Goal: Task Accomplishment & Management: Use online tool/utility

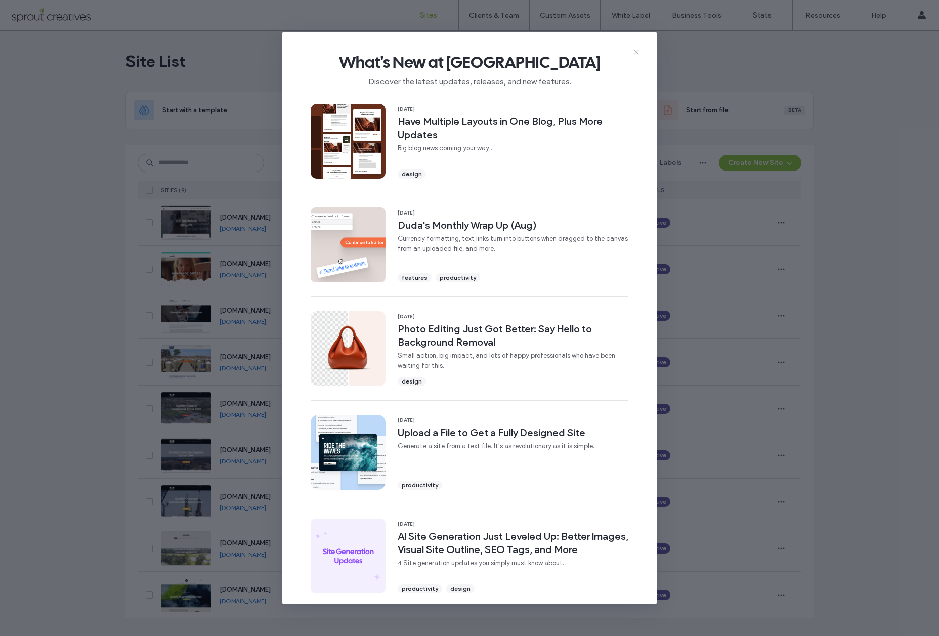
click at [636, 52] on icon at bounding box center [637, 52] width 8 height 8
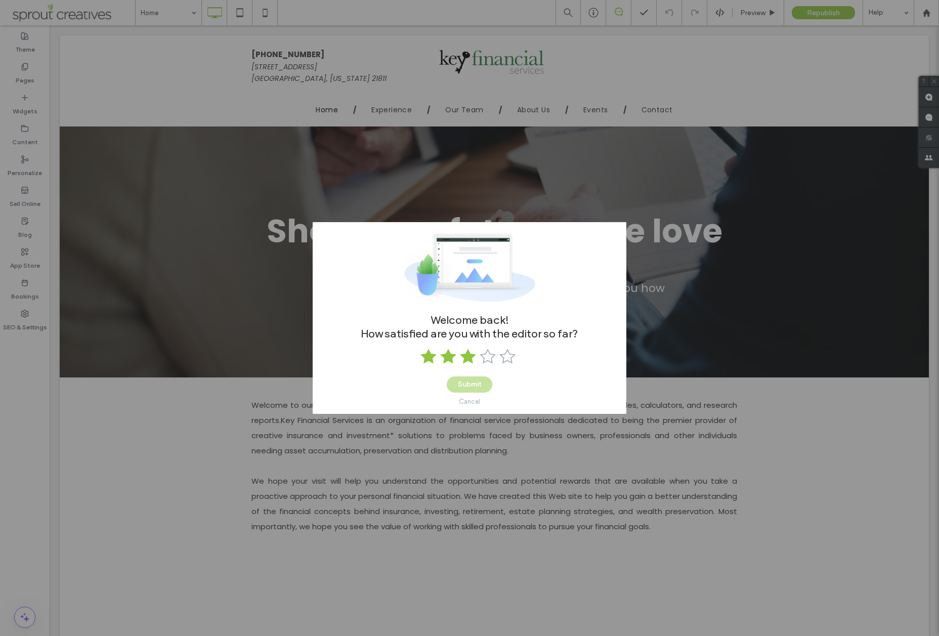
drag, startPoint x: 469, startPoint y: 357, endPoint x: 470, endPoint y: 384, distance: 27.4
click at [469, 358] on use at bounding box center [468, 356] width 16 height 15
click at [471, 389] on button "Submit" at bounding box center [470, 385] width 46 height 16
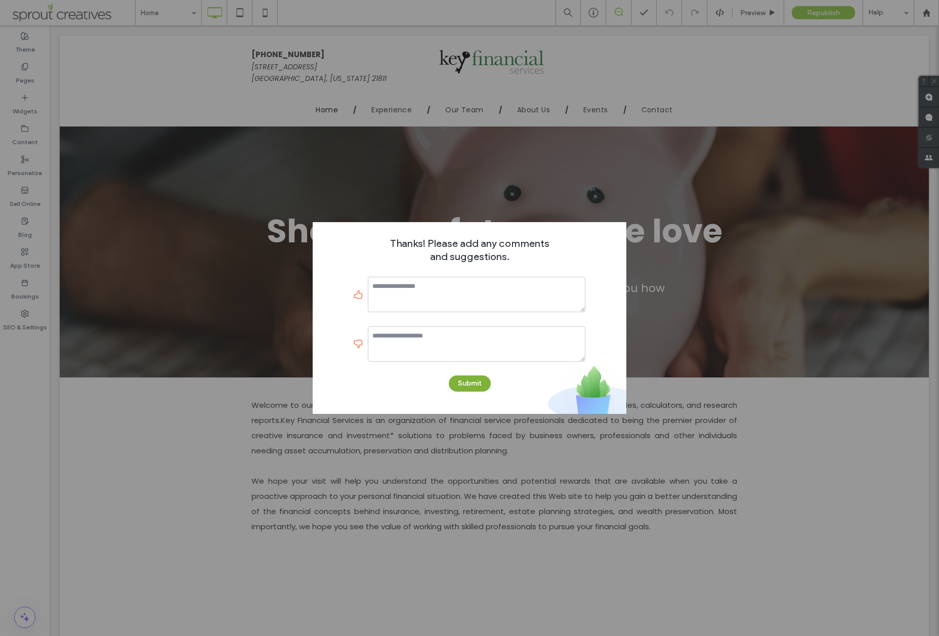
click at [473, 386] on button "Submit" at bounding box center [470, 384] width 42 height 16
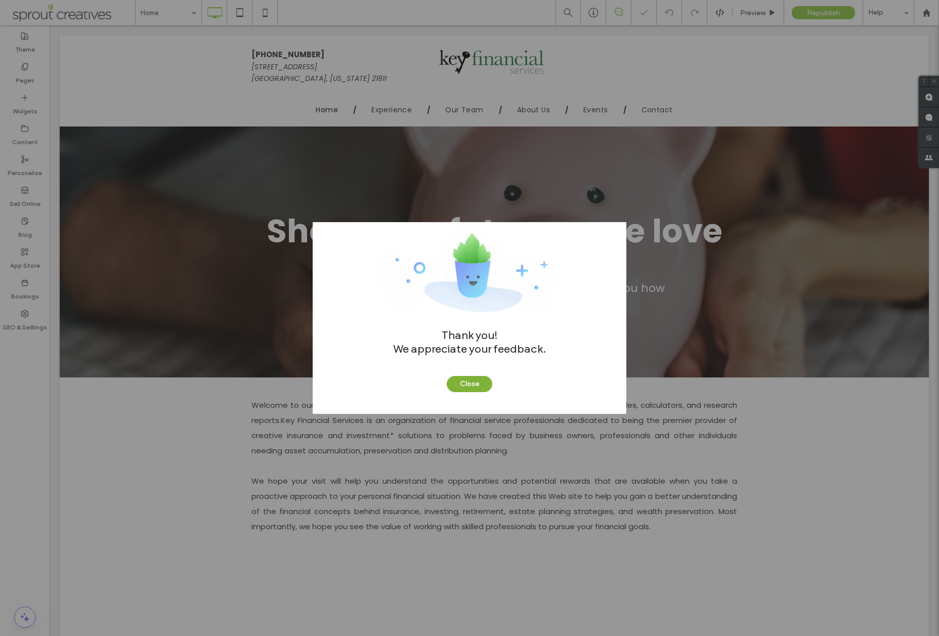
click at [469, 384] on button "Close" at bounding box center [470, 384] width 46 height 16
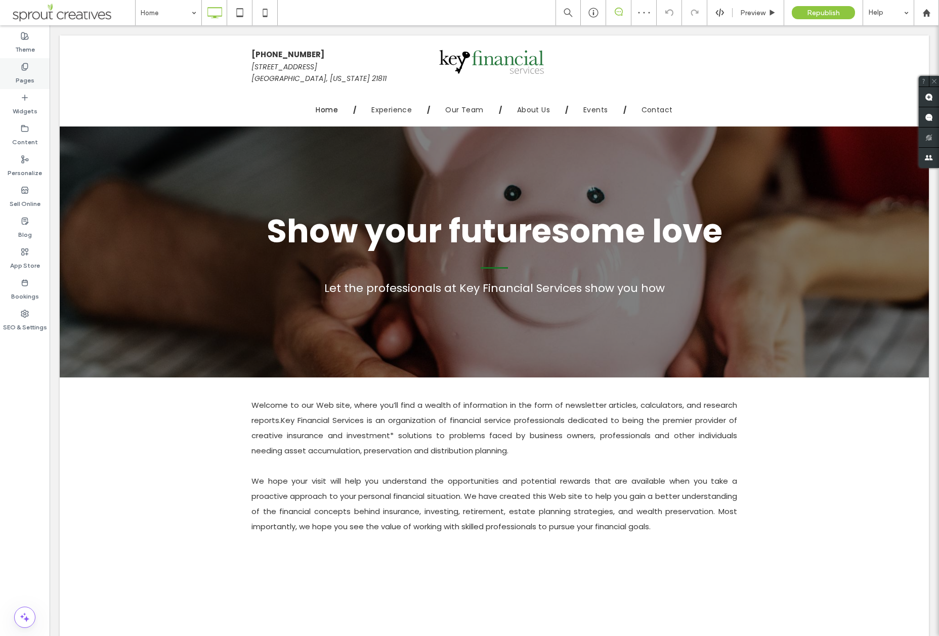
click at [25, 79] on label "Pages" at bounding box center [25, 78] width 19 height 14
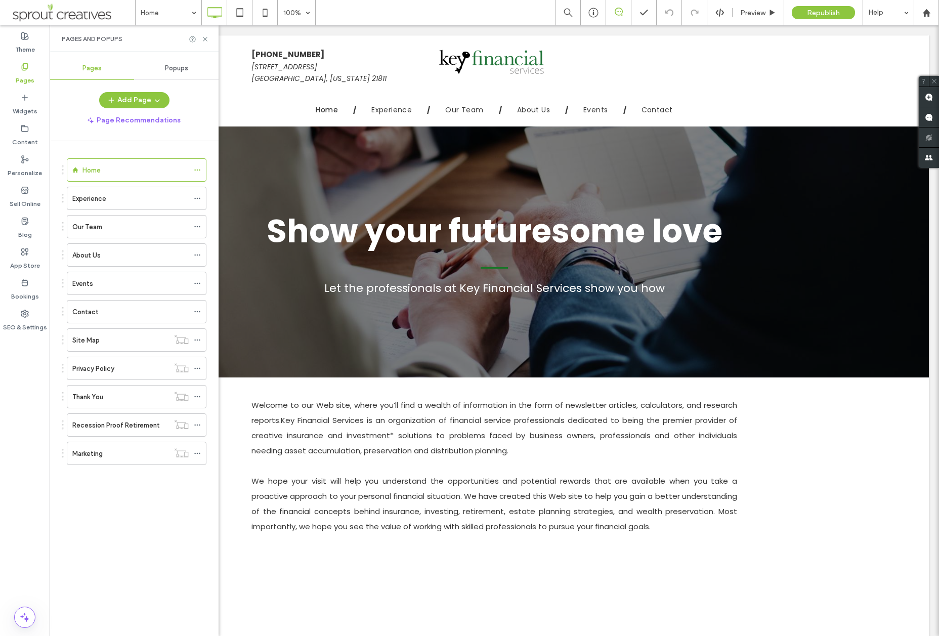
click at [84, 256] on label "About Us" at bounding box center [86, 255] width 28 height 18
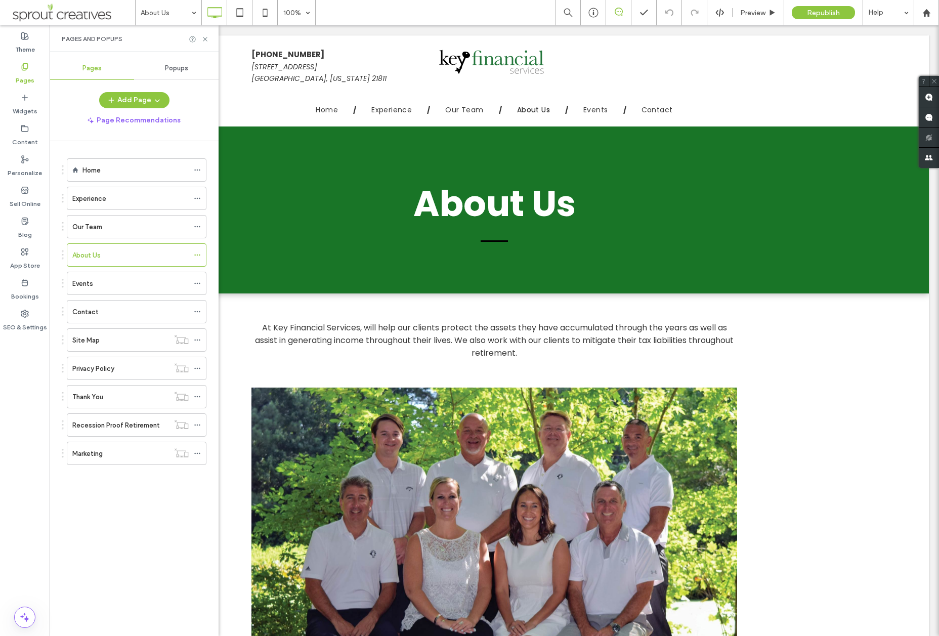
click at [99, 228] on label "Our Team" at bounding box center [87, 227] width 30 height 18
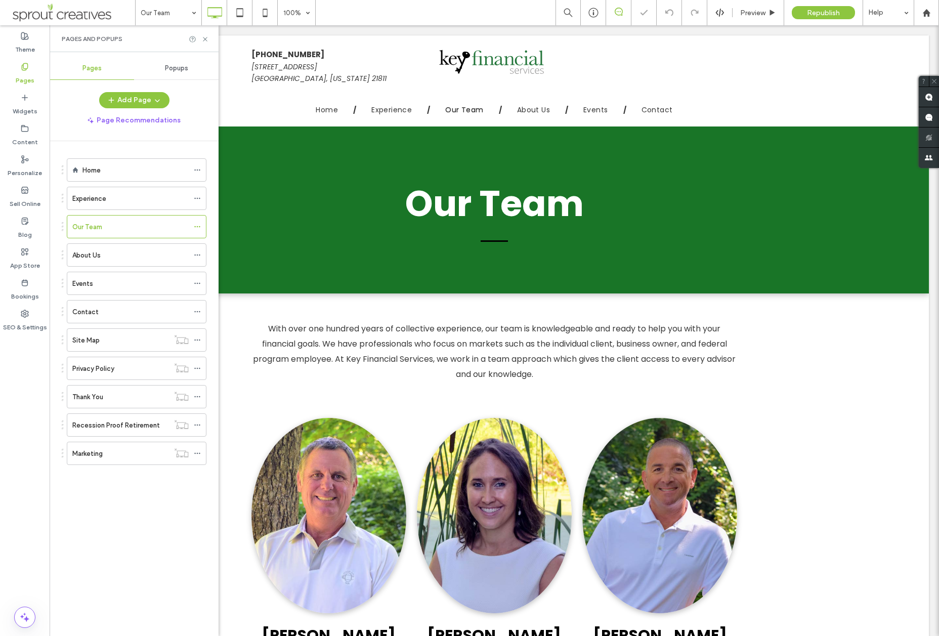
click at [200, 38] on div at bounding box center [199, 39] width 20 height 8
click at [204, 39] on use at bounding box center [205, 39] width 4 height 4
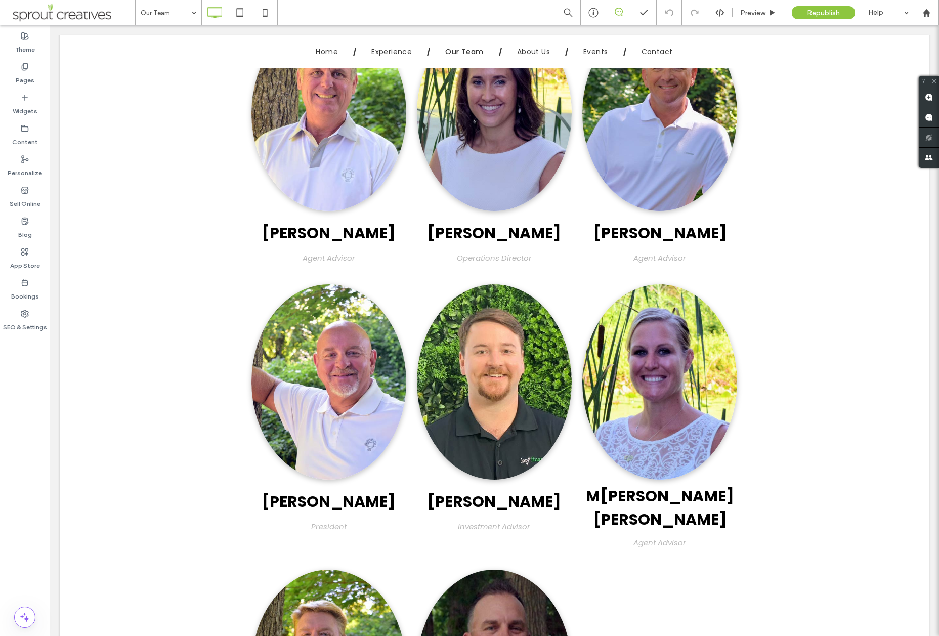
scroll to position [450, 0]
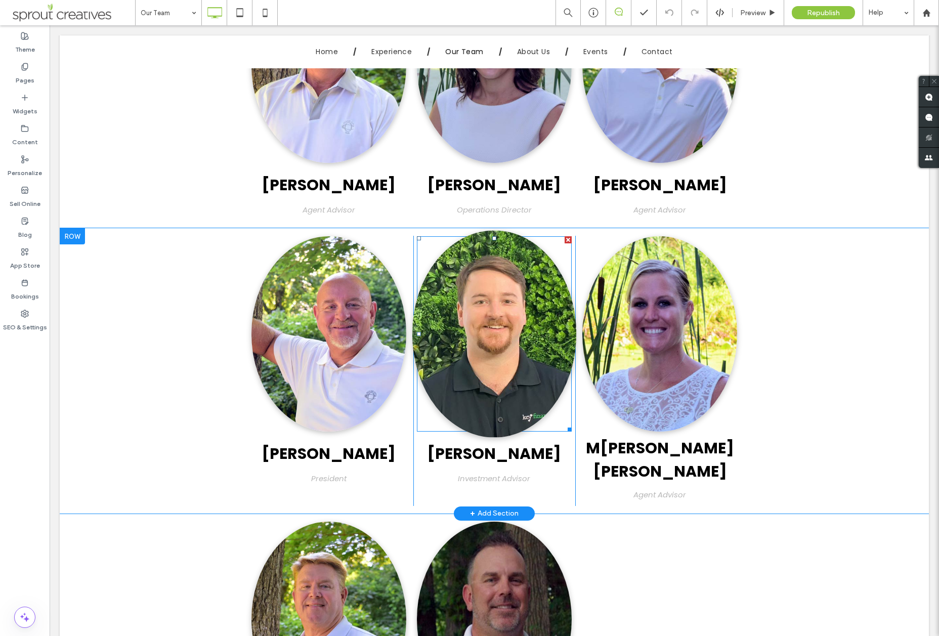
click at [495, 391] on img at bounding box center [494, 334] width 164 height 207
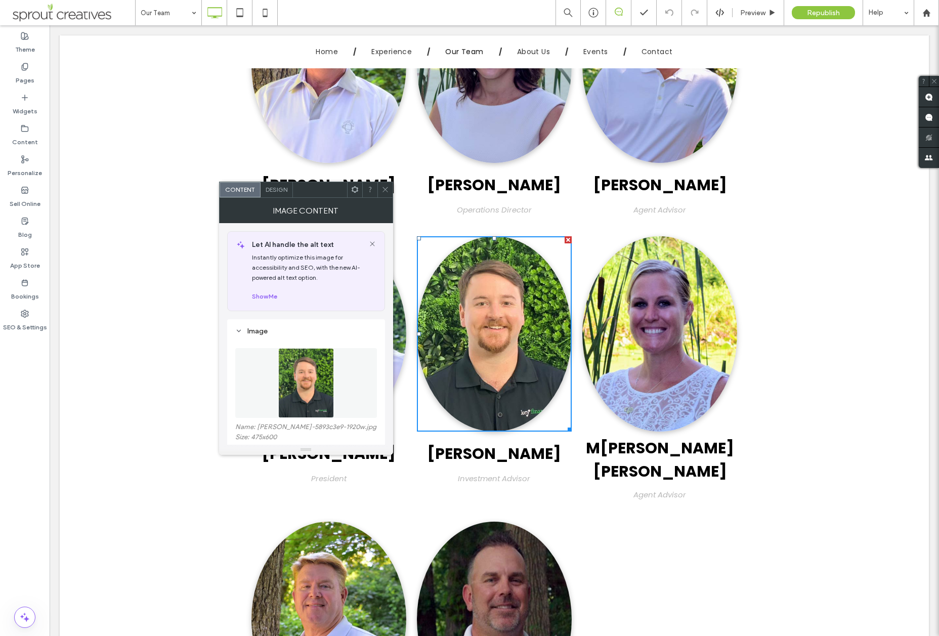
scroll to position [0, 0]
click at [387, 187] on icon at bounding box center [386, 190] width 8 height 8
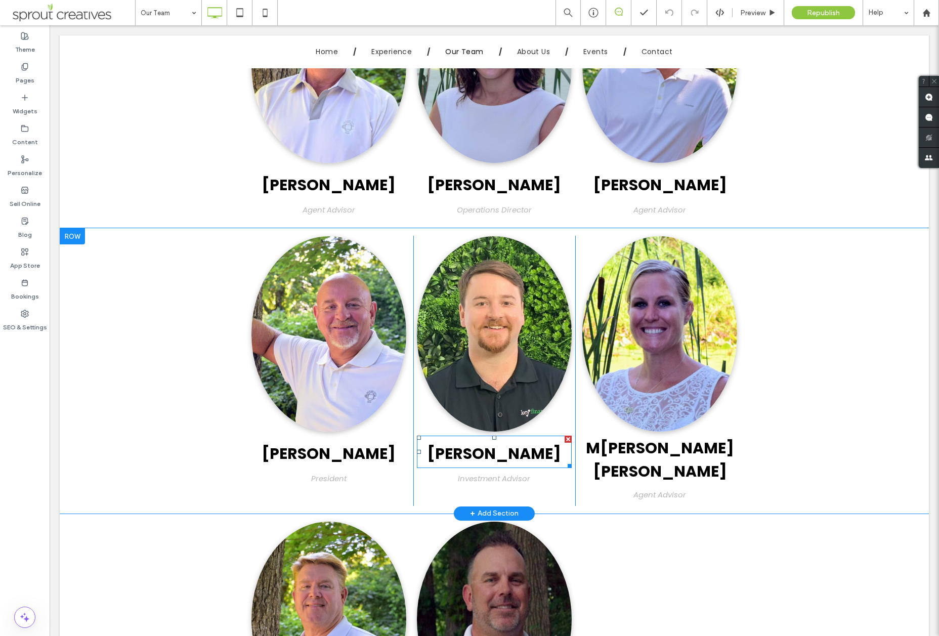
click at [498, 455] on span "Collin Macomber" at bounding box center [494, 454] width 134 height 22
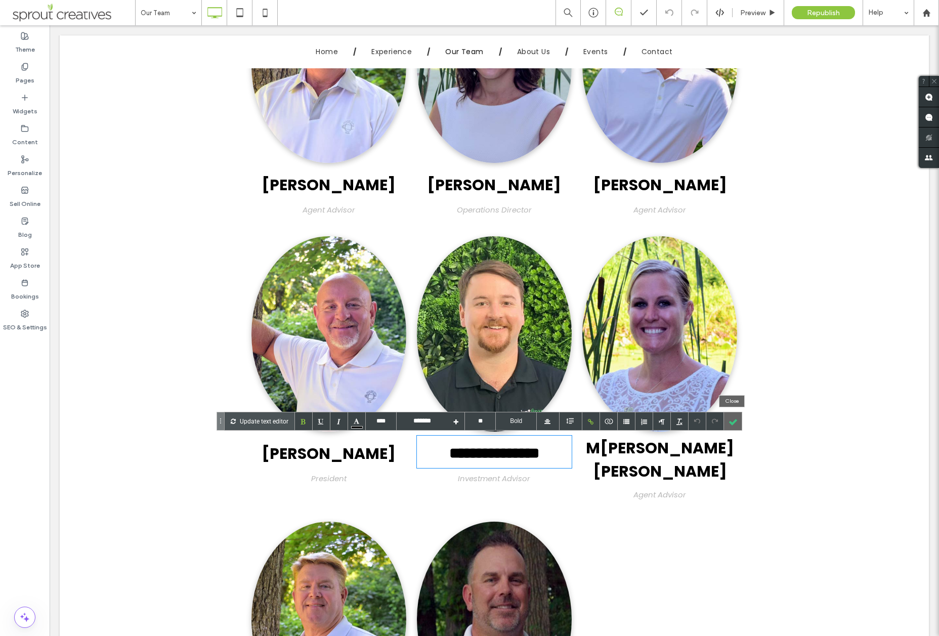
click at [734, 422] on div at bounding box center [733, 421] width 18 height 18
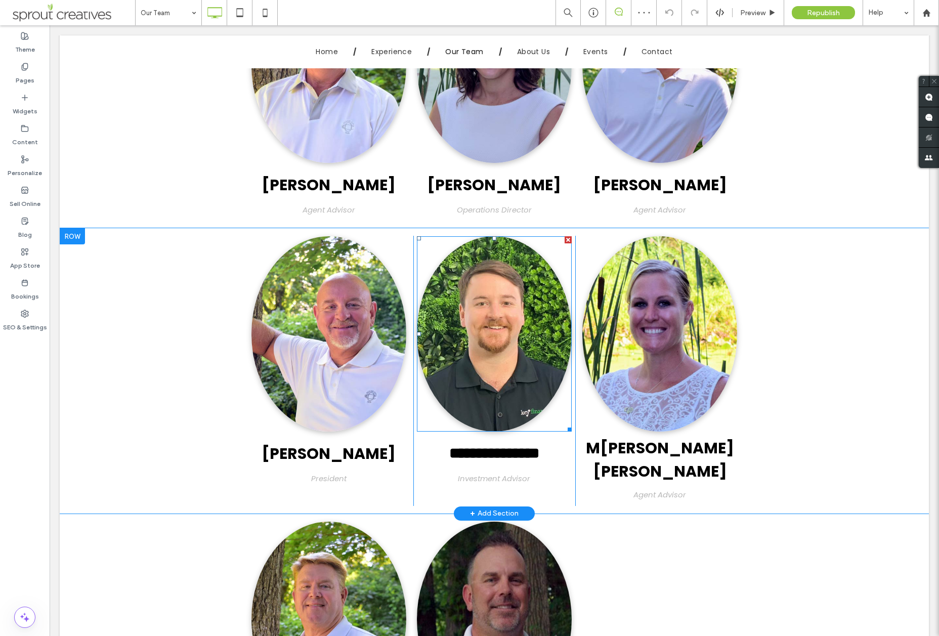
click at [561, 415] on div at bounding box center [494, 333] width 155 height 195
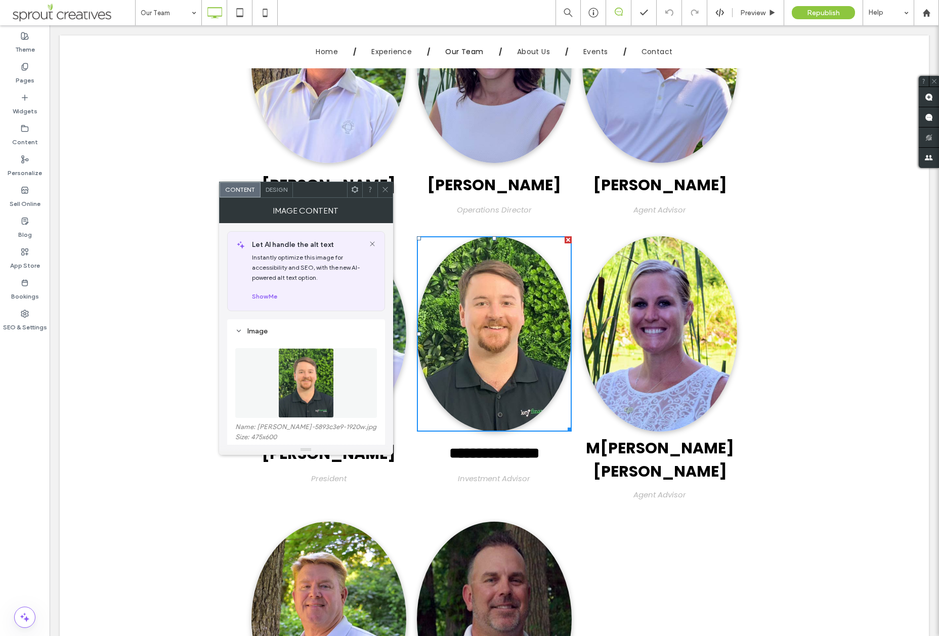
click at [276, 191] on span "Design" at bounding box center [277, 190] width 22 height 8
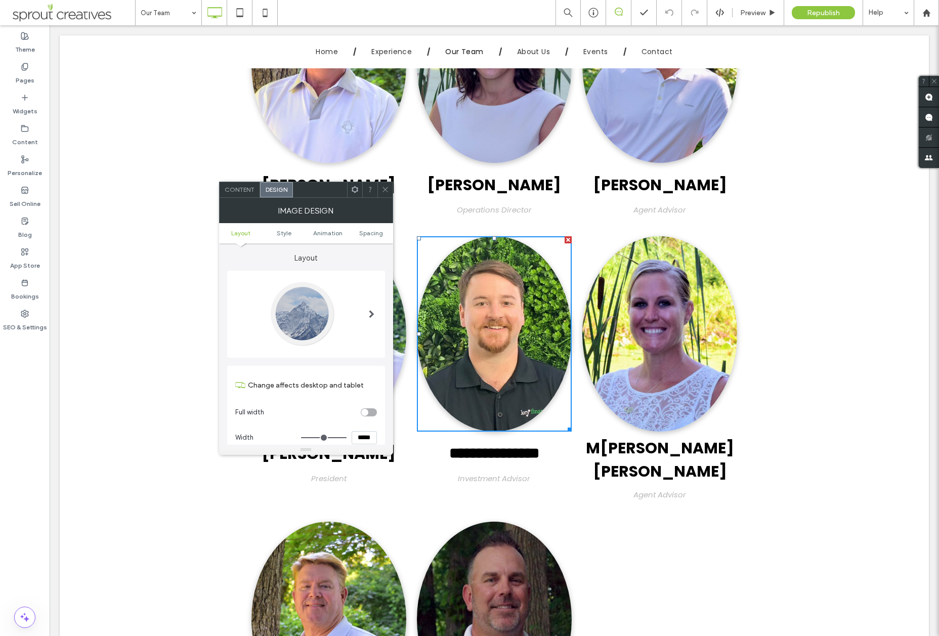
click at [241, 187] on span "Content" at bounding box center [240, 190] width 30 height 8
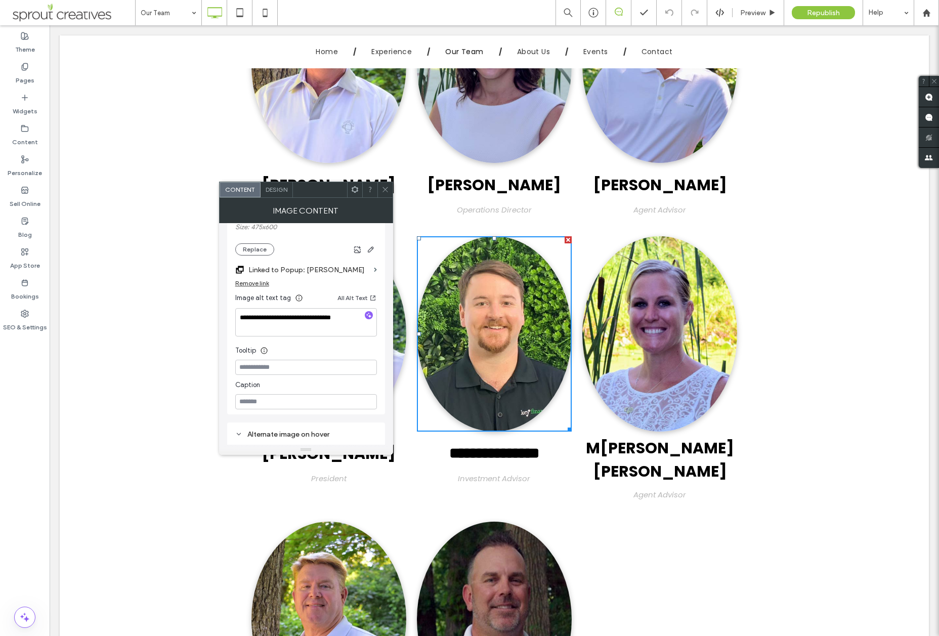
scroll to position [192, 0]
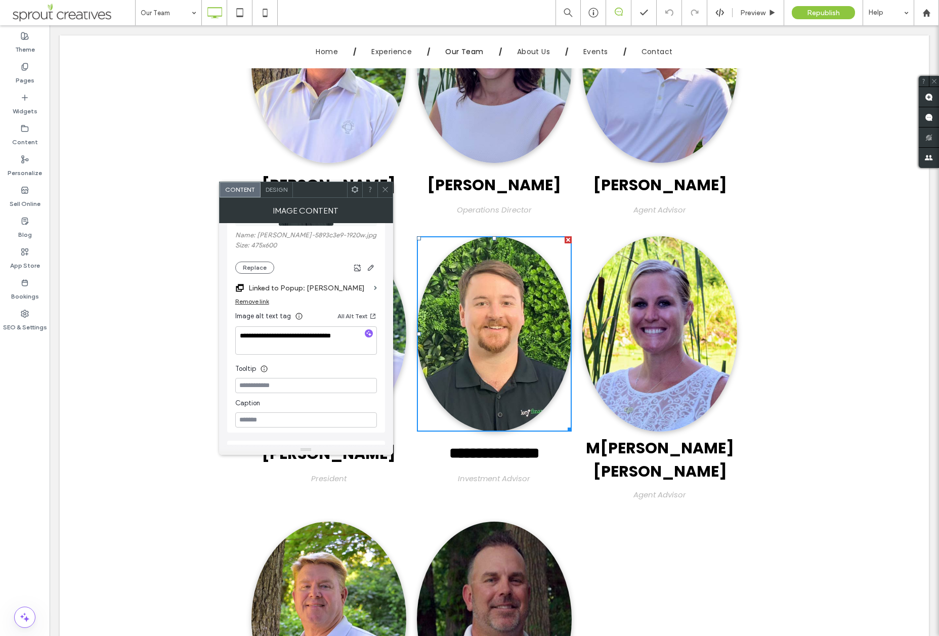
click at [351, 289] on label "Linked to Popup: Collin Macomber" at bounding box center [308, 288] width 121 height 19
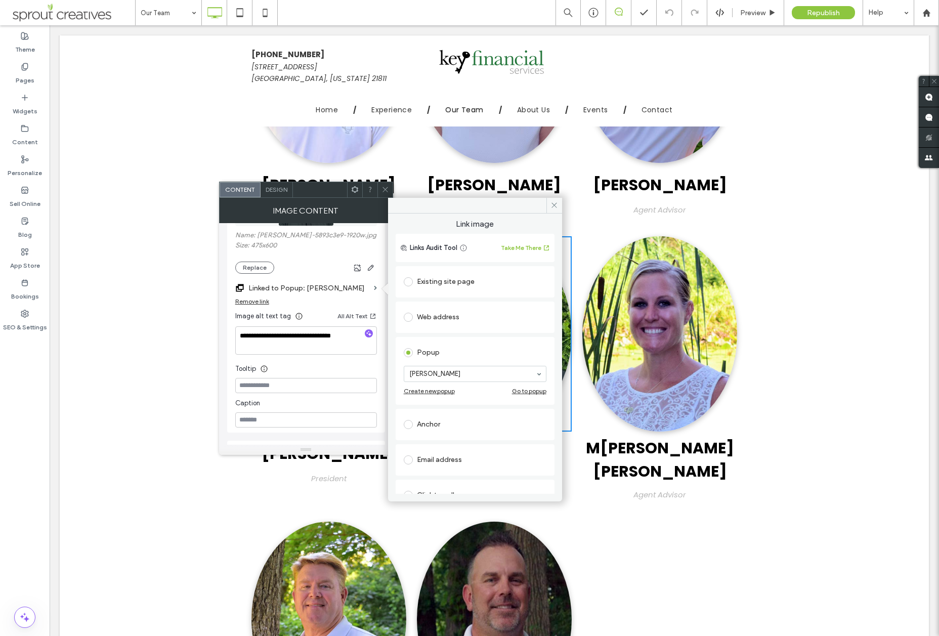
click at [527, 392] on div "Go to popup" at bounding box center [529, 391] width 34 height 8
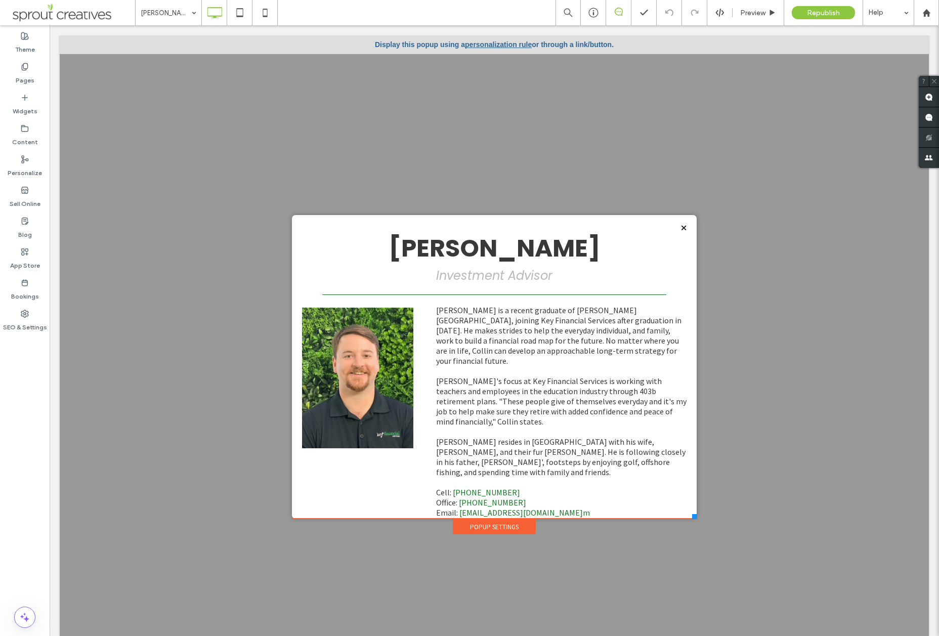
scroll to position [0, 0]
click at [488, 487] on link "443-944-1067" at bounding box center [486, 492] width 67 height 10
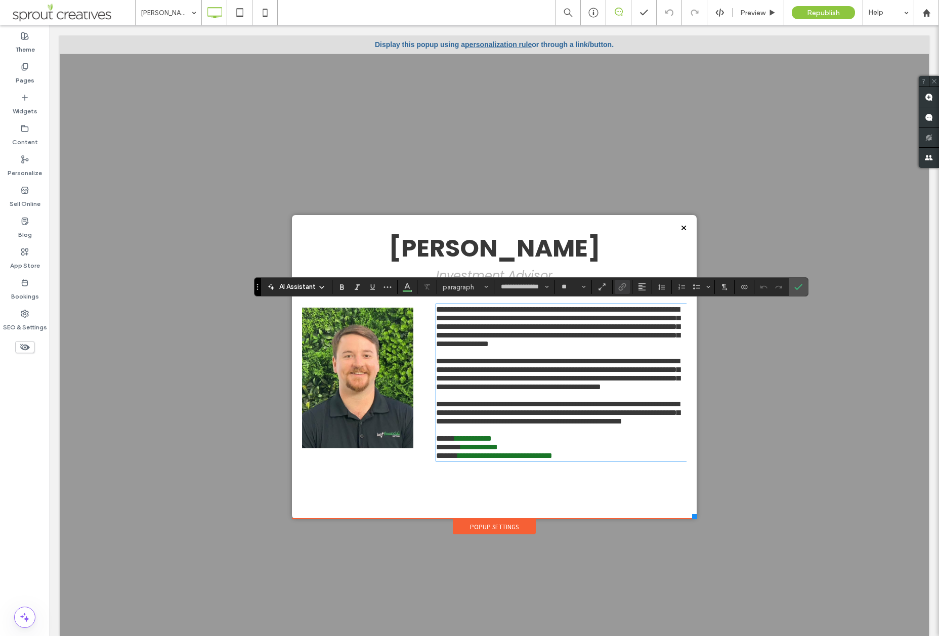
click at [514, 443] on p "**********" at bounding box center [561, 438] width 251 height 9
drag, startPoint x: 429, startPoint y: 474, endPoint x: 420, endPoint y: 472, distance: 9.3
click at [420, 465] on div "**********" at bounding box center [494, 382] width 385 height 165
type input "**"
click at [802, 287] on icon "Confirm" at bounding box center [799, 287] width 8 height 8
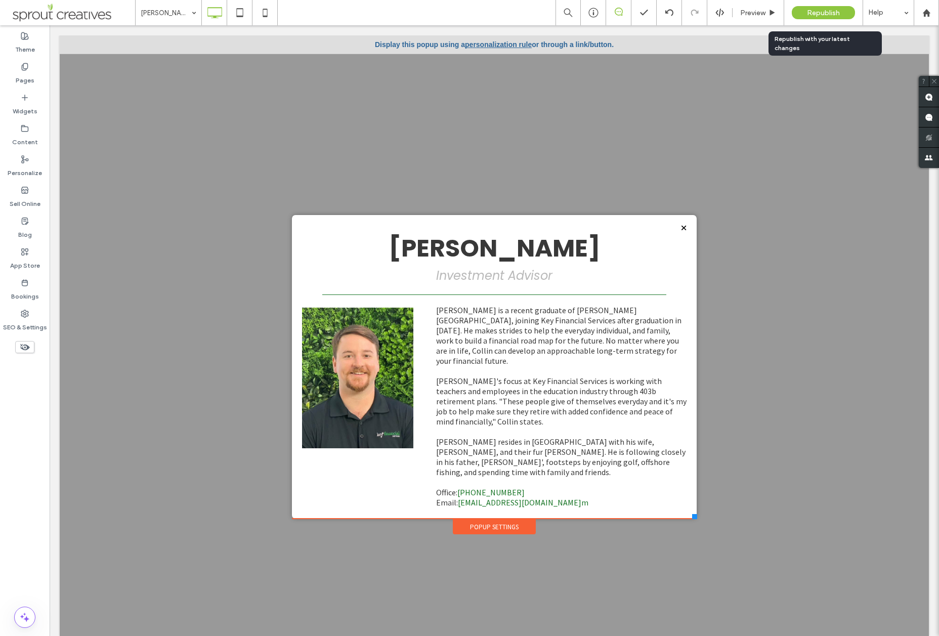
click at [827, 16] on span "Republish" at bounding box center [823, 13] width 33 height 9
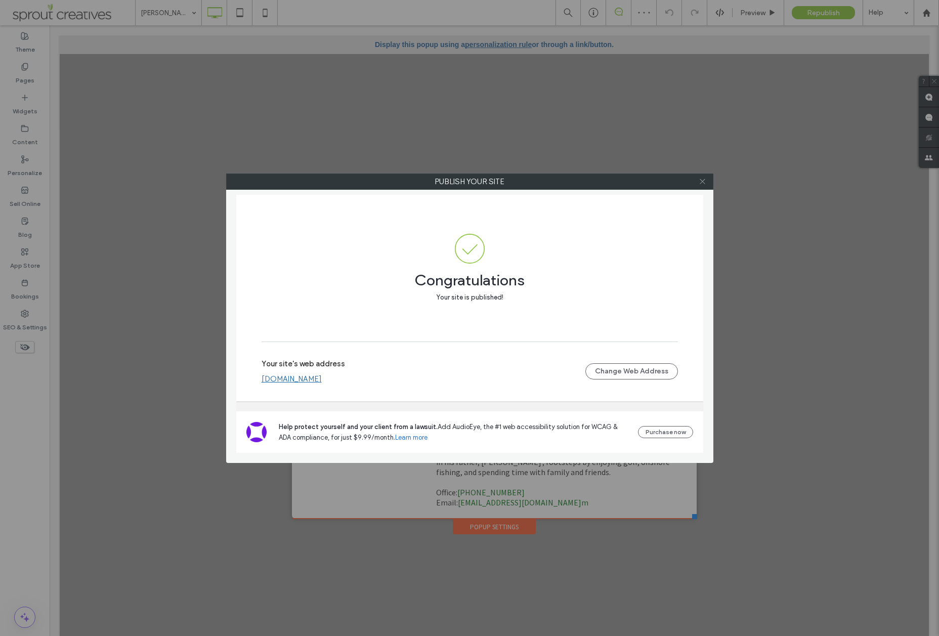
click at [702, 182] on icon at bounding box center [703, 182] width 8 height 8
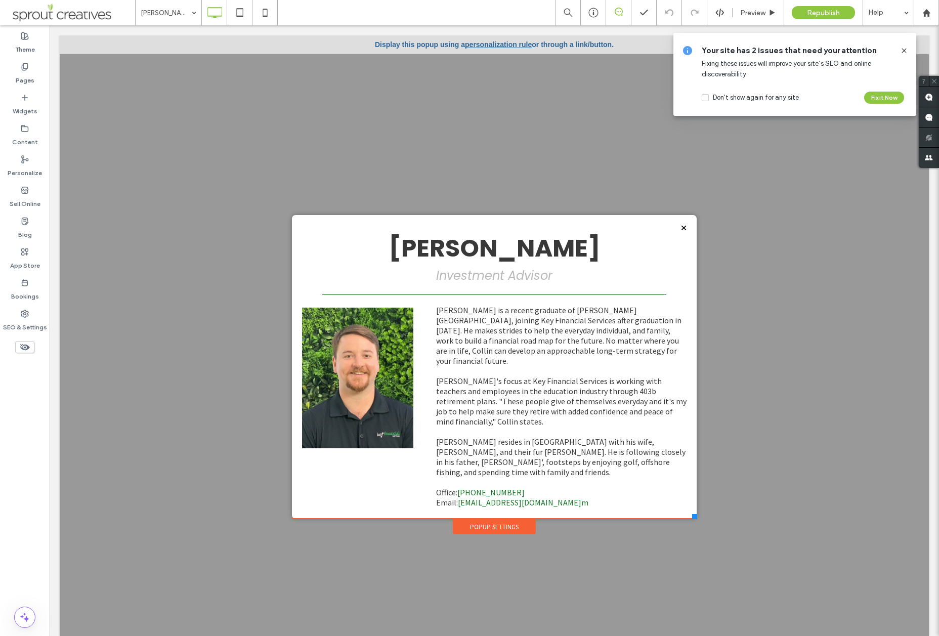
click at [904, 49] on icon at bounding box center [904, 51] width 8 height 8
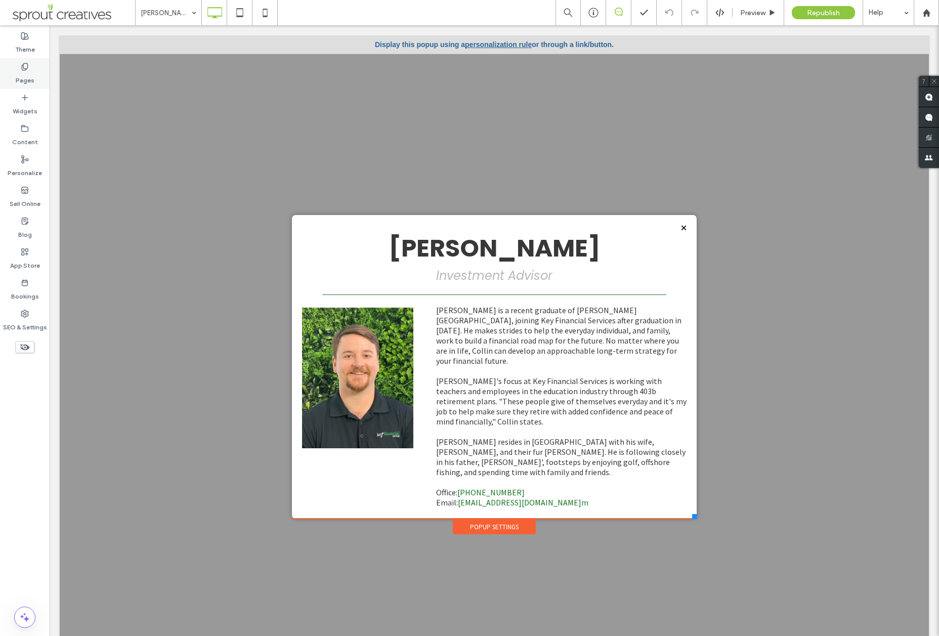
click at [23, 70] on use at bounding box center [25, 66] width 6 height 7
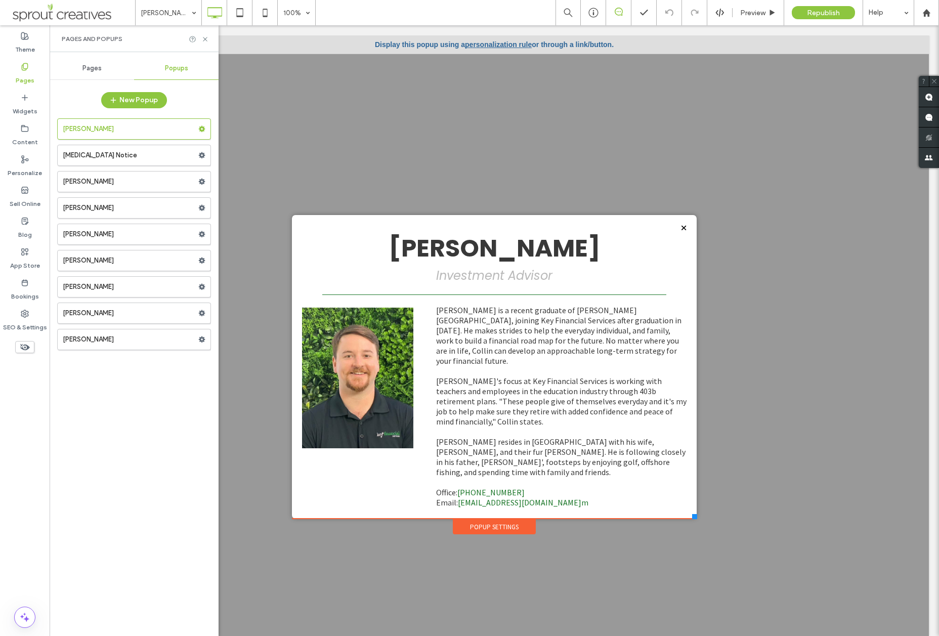
click at [90, 70] on span "Pages" at bounding box center [91, 68] width 19 height 8
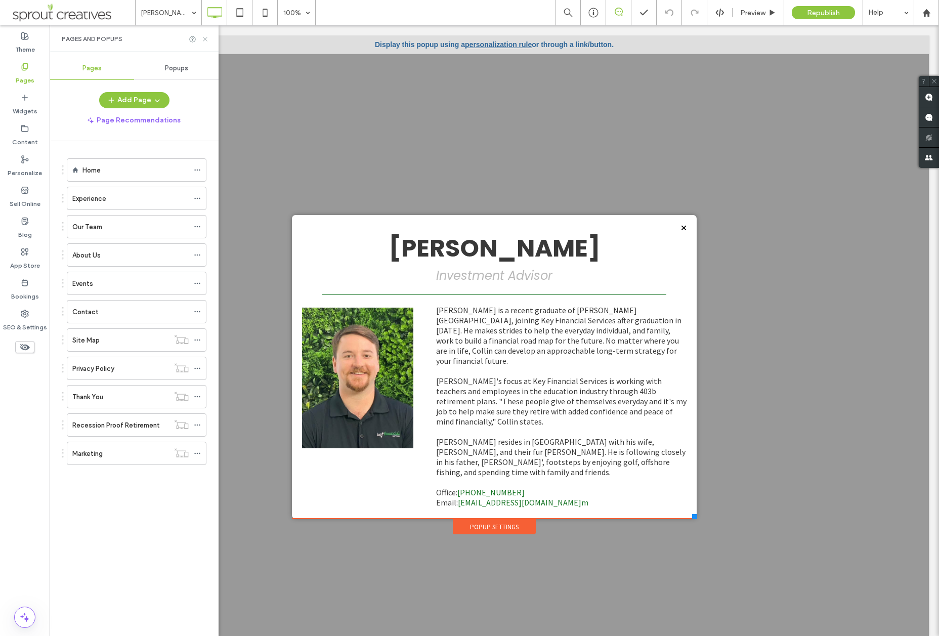
click at [206, 39] on icon at bounding box center [205, 39] width 8 height 8
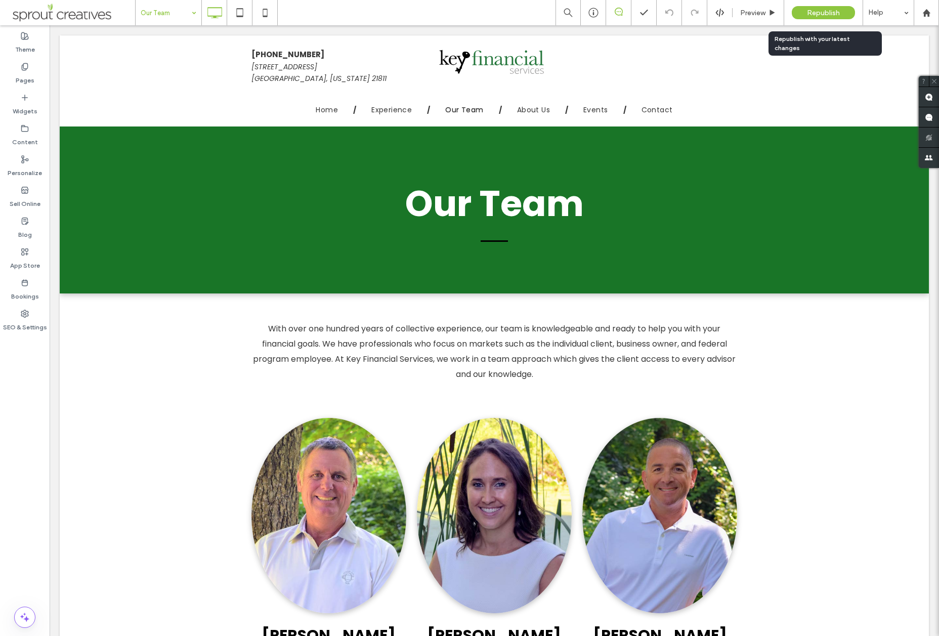
click at [820, 10] on span "Republish" at bounding box center [823, 13] width 33 height 9
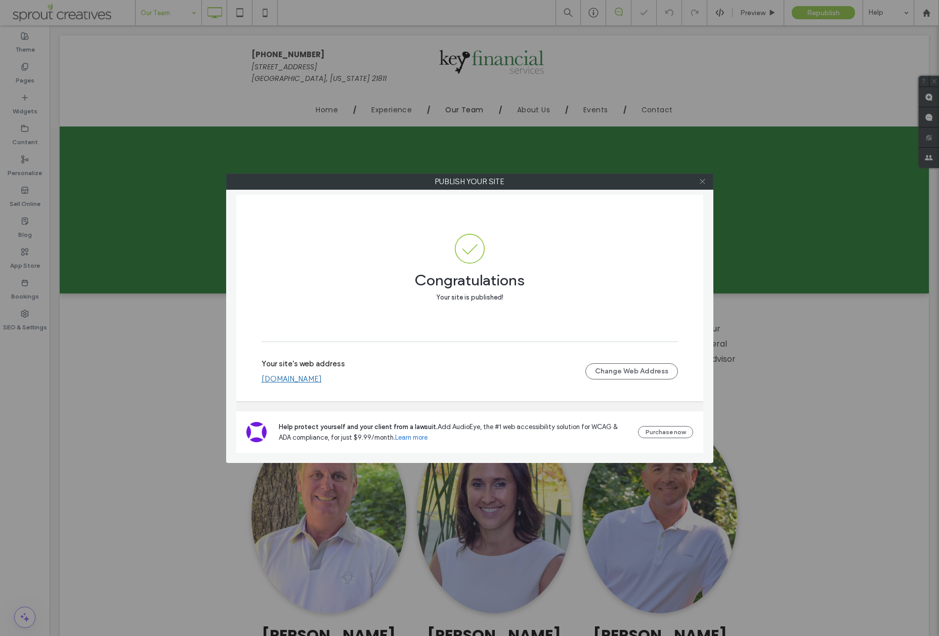
click at [702, 182] on use at bounding box center [702, 181] width 5 height 5
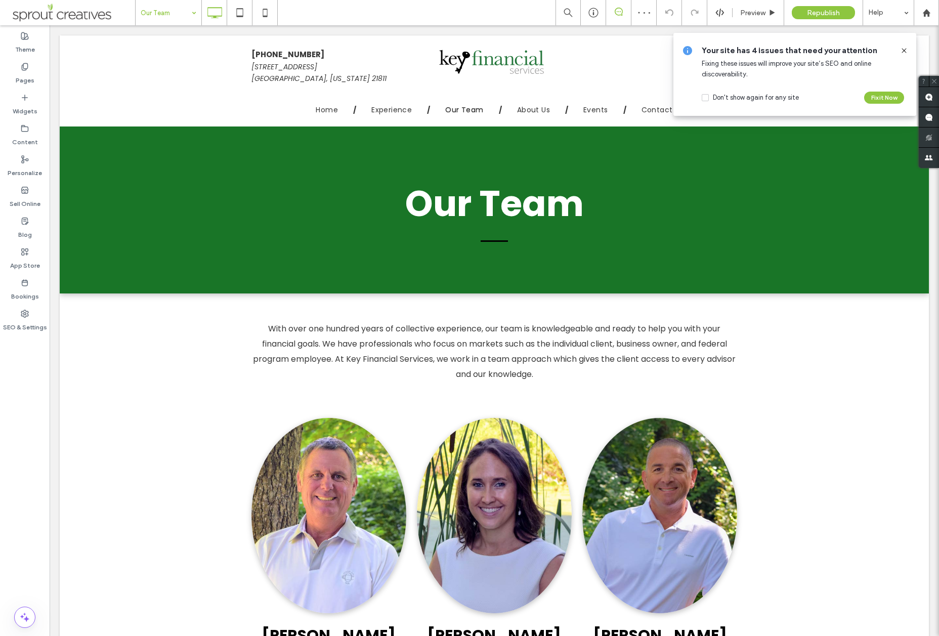
click at [902, 50] on icon at bounding box center [904, 51] width 8 height 8
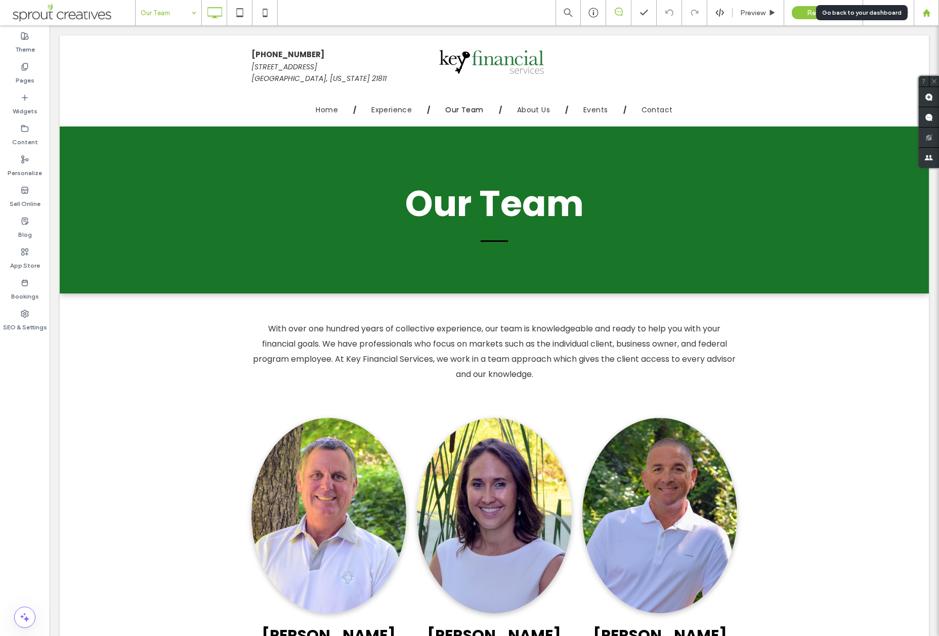
click at [929, 12] on use at bounding box center [927, 13] width 8 height 8
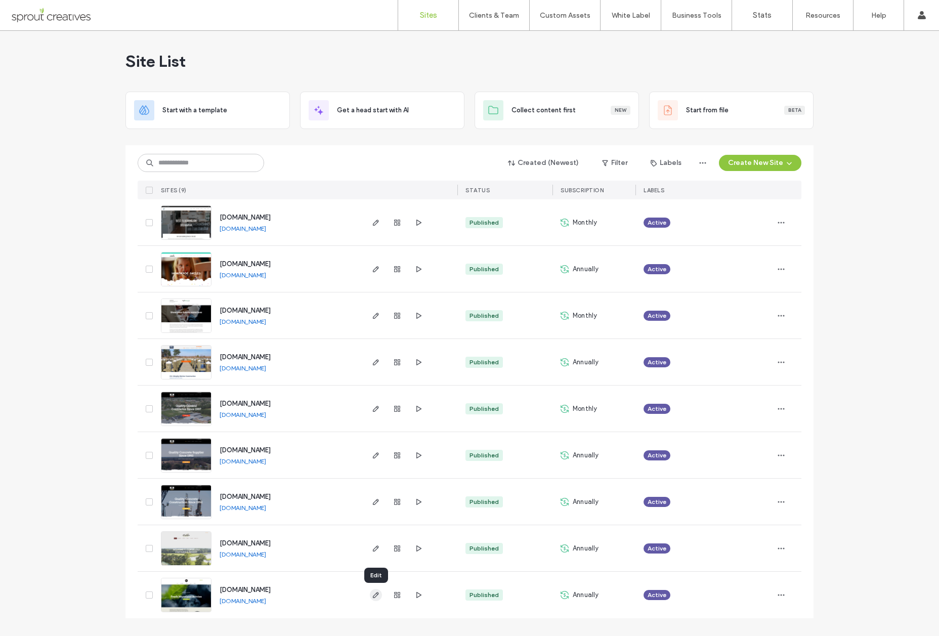
click at [376, 595] on icon "button" at bounding box center [376, 595] width 8 height 8
